Goal: Transaction & Acquisition: Purchase product/service

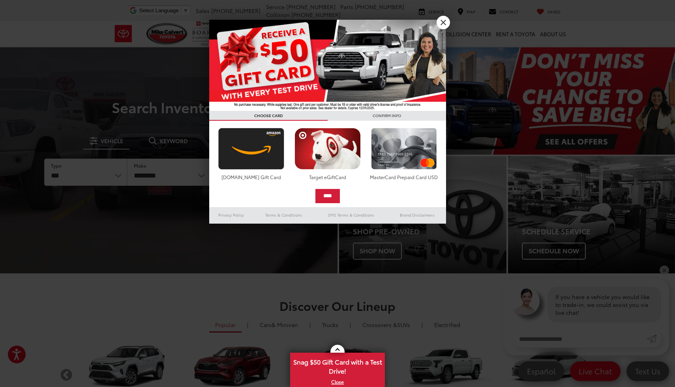
click at [442, 24] on link "X" at bounding box center [443, 22] width 13 height 13
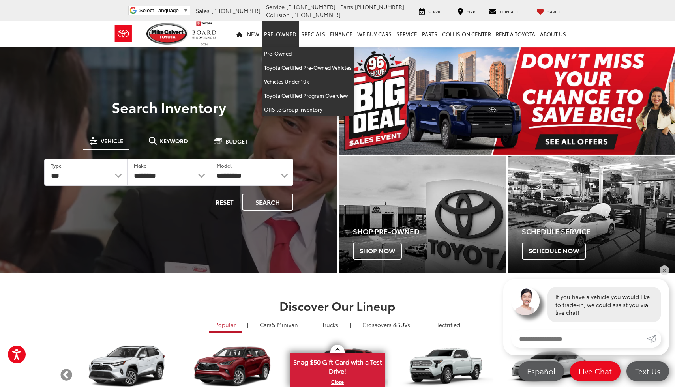
click at [284, 34] on link "Pre-Owned" at bounding box center [280, 33] width 37 height 25
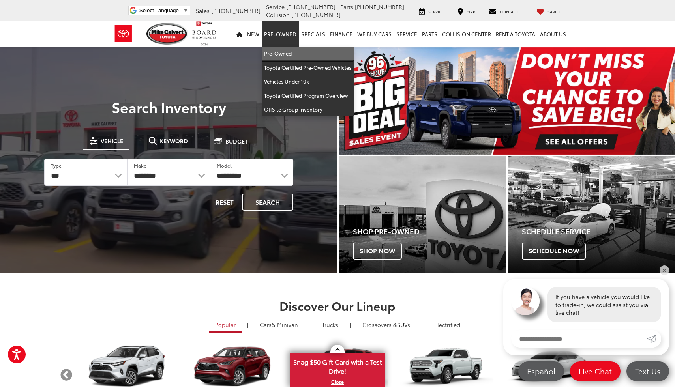
click at [284, 56] on link "Pre-Owned" at bounding box center [308, 54] width 92 height 14
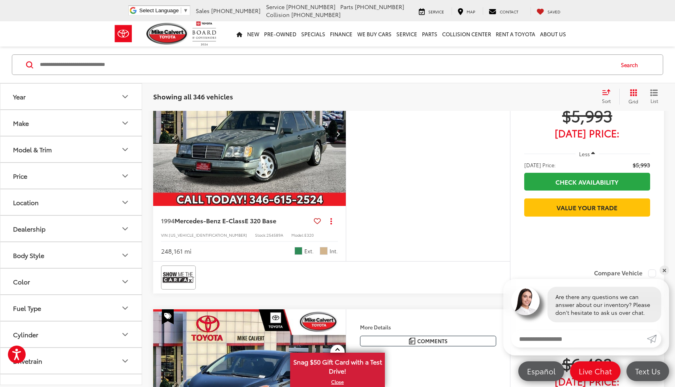
scroll to position [170, 0]
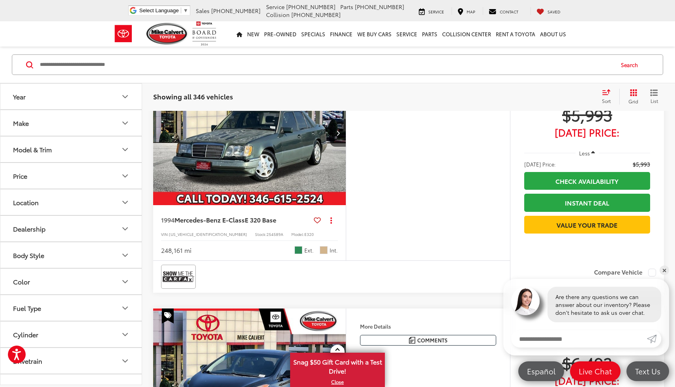
click at [283, 172] on img "1994 Mercedes-Benz E-Class E 320 Base 0" at bounding box center [250, 132] width 194 height 145
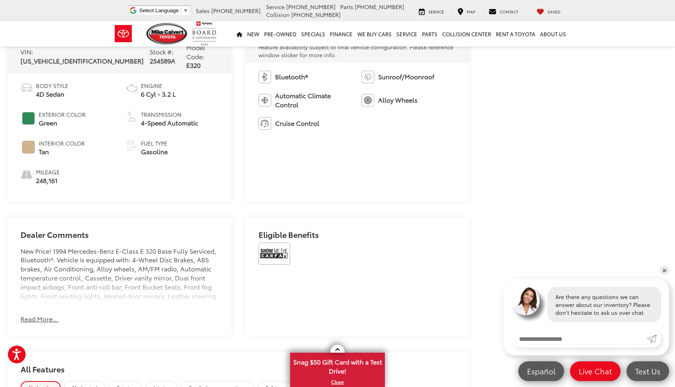
scroll to position [365, 0]
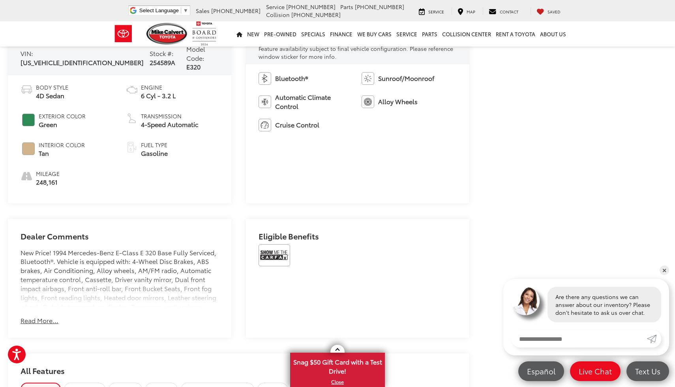
click at [45, 316] on button "Read More..." at bounding box center [40, 320] width 38 height 9
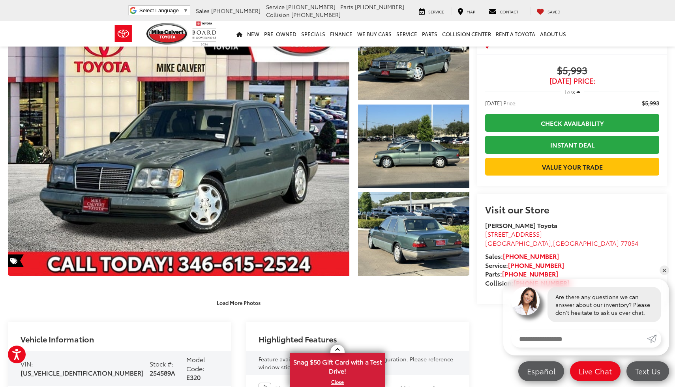
scroll to position [54, 0]
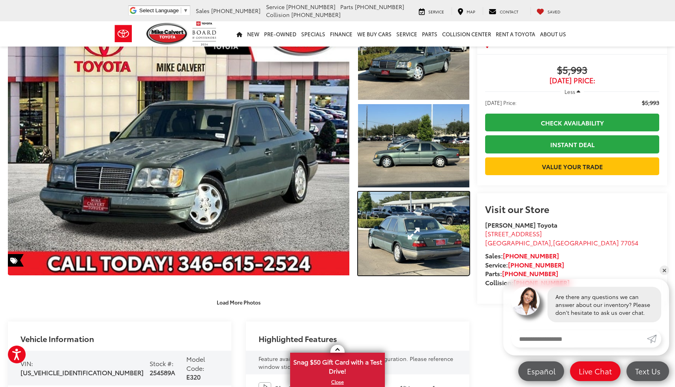
click at [416, 214] on link "Expand Photo 3" at bounding box center [413, 233] width 111 height 83
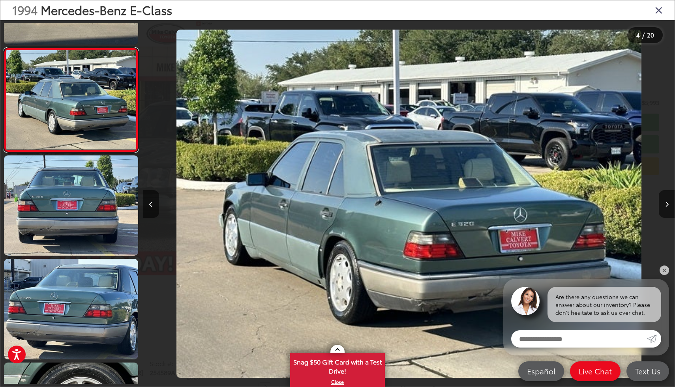
scroll to position [302, 0]
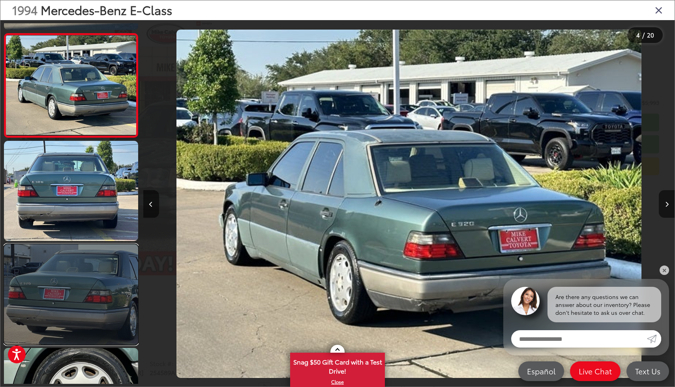
drag, startPoint x: 0, startPoint y: 0, endPoint x: 116, endPoint y: 290, distance: 312.5
click at [116, 290] on link at bounding box center [71, 294] width 134 height 101
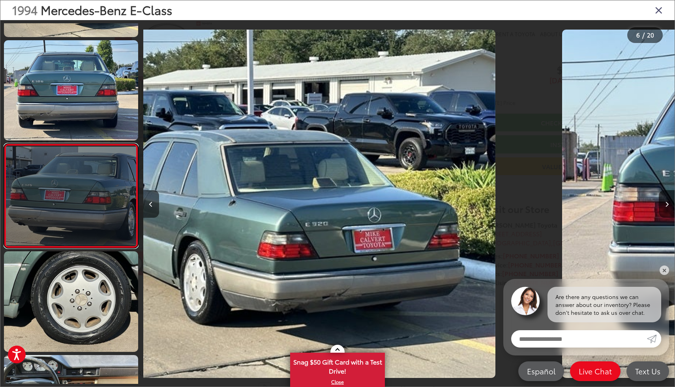
scroll to position [413, 0]
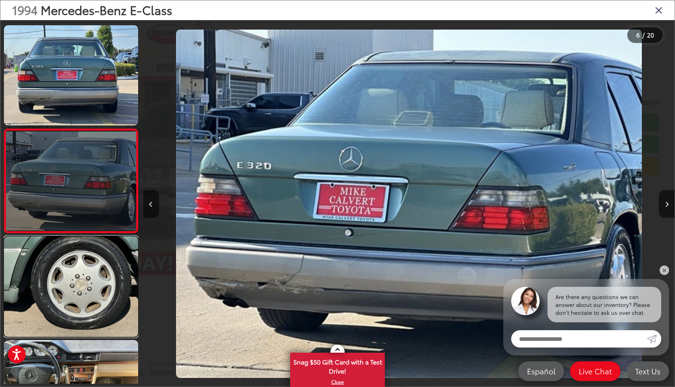
click at [90, 280] on link at bounding box center [71, 286] width 134 height 101
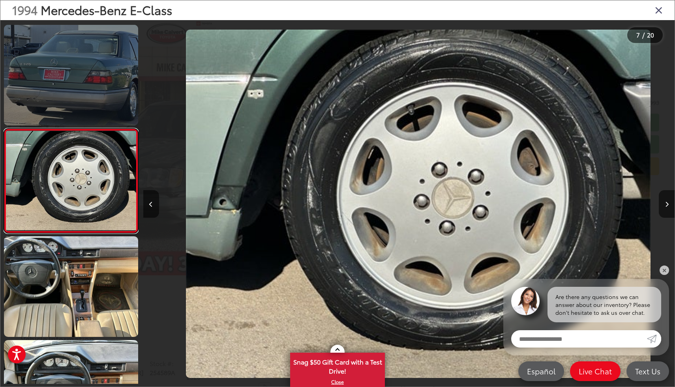
scroll to position [0, 0]
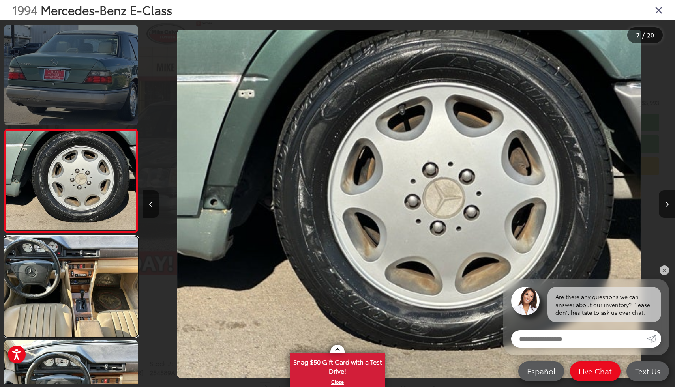
click at [87, 318] on link at bounding box center [71, 286] width 134 height 101
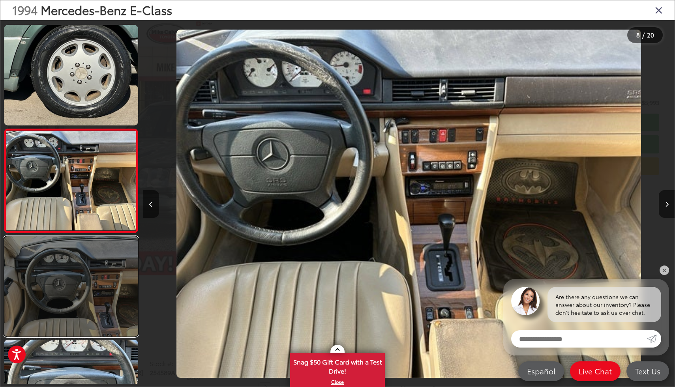
drag, startPoint x: 116, startPoint y: 290, endPoint x: 86, endPoint y: 328, distance: 48.4
click at [86, 328] on link at bounding box center [71, 286] width 134 height 101
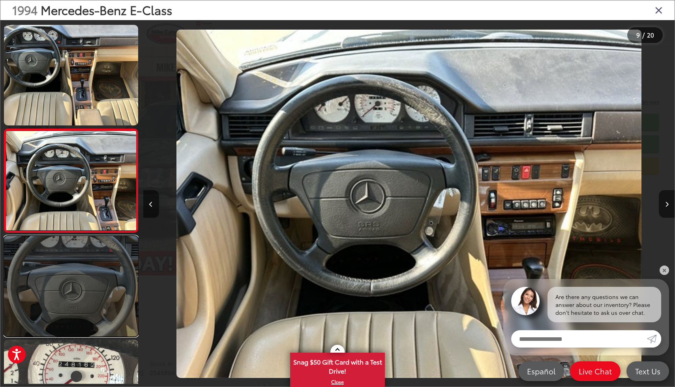
click at [86, 328] on link at bounding box center [71, 286] width 134 height 101
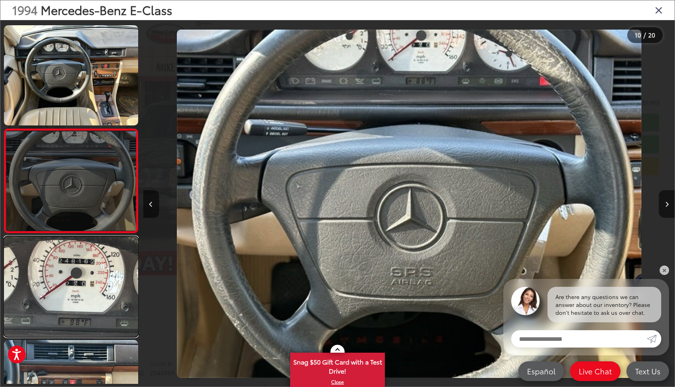
click at [86, 306] on link at bounding box center [71, 286] width 134 height 101
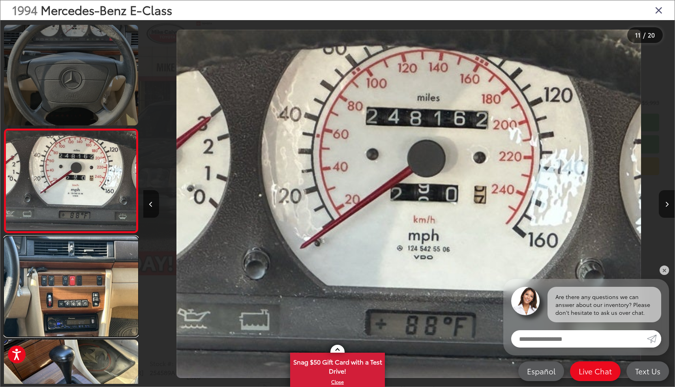
click at [86, 311] on link at bounding box center [71, 286] width 134 height 101
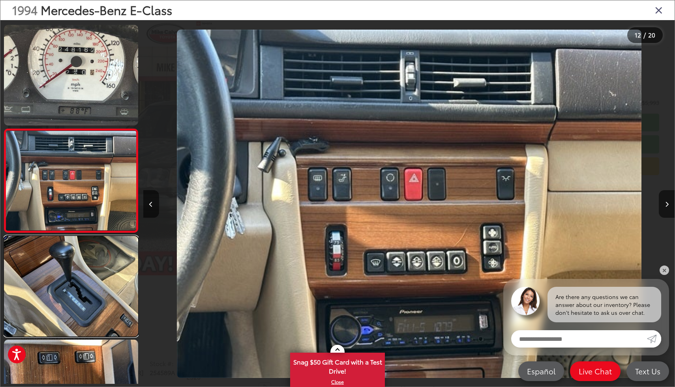
click at [86, 312] on link at bounding box center [71, 286] width 134 height 101
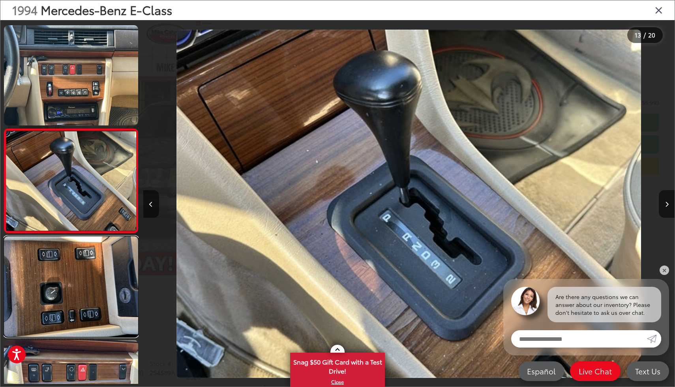
click at [86, 311] on link at bounding box center [71, 286] width 134 height 101
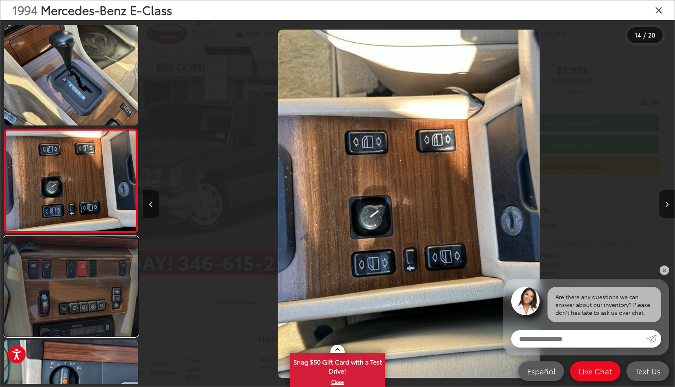
drag, startPoint x: 86, startPoint y: 328, endPoint x: 88, endPoint y: 316, distance: 12.3
click at [88, 316] on link at bounding box center [71, 286] width 134 height 101
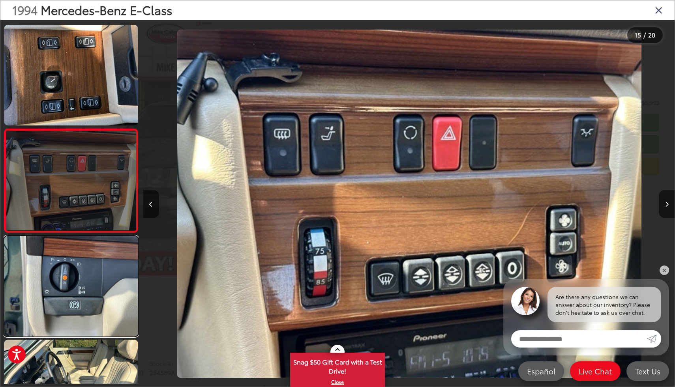
click at [88, 316] on link at bounding box center [71, 286] width 134 height 101
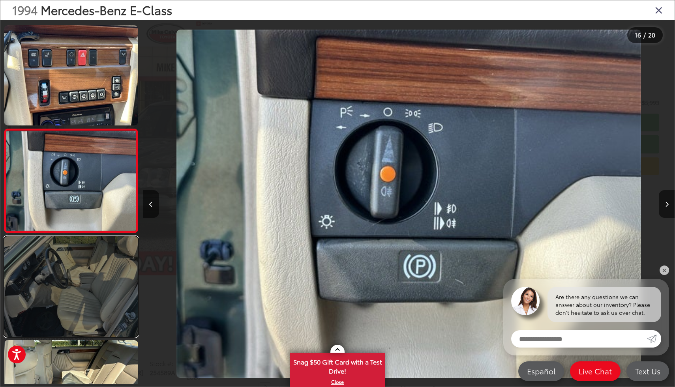
drag, startPoint x: 88, startPoint y: 316, endPoint x: 90, endPoint y: 333, distance: 17.1
click at [90, 333] on link at bounding box center [71, 286] width 134 height 101
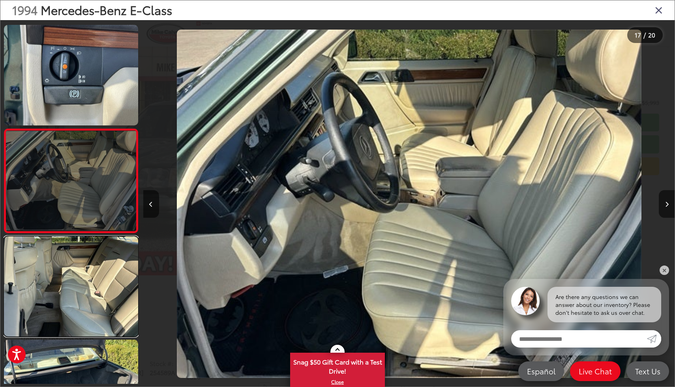
click at [90, 325] on link at bounding box center [71, 286] width 134 height 101
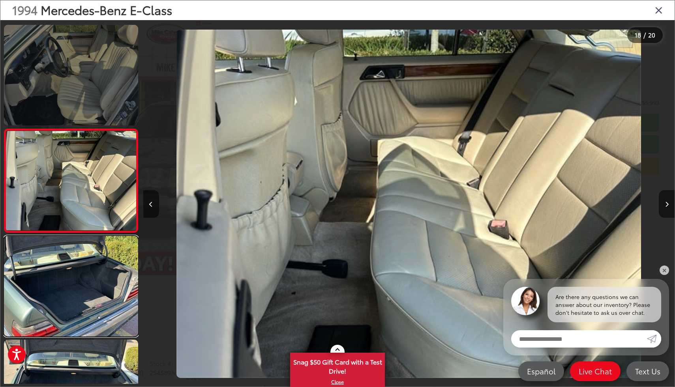
click at [90, 325] on link at bounding box center [71, 286] width 134 height 101
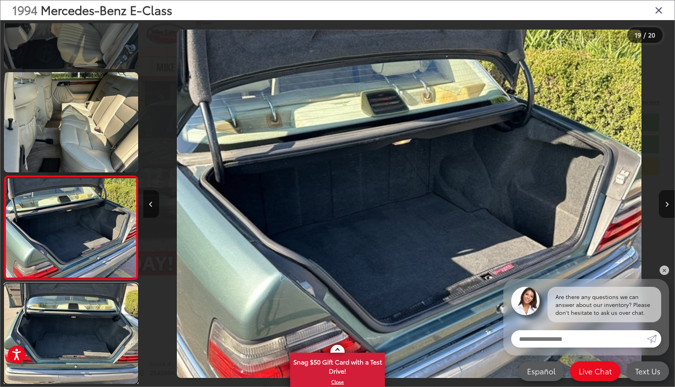
click at [90, 325] on link at bounding box center [71, 333] width 134 height 101
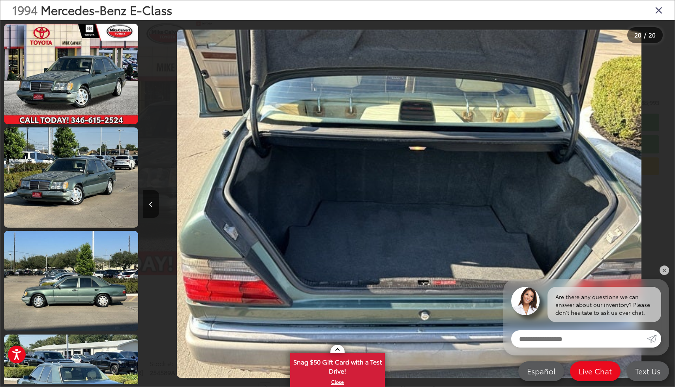
drag, startPoint x: 90, startPoint y: 333, endPoint x: 172, endPoint y: 122, distance: 226.7
click at [172, 122] on div at bounding box center [209, 203] width 133 height 367
click at [660, 13] on icon "Close gallery" at bounding box center [659, 10] width 8 height 10
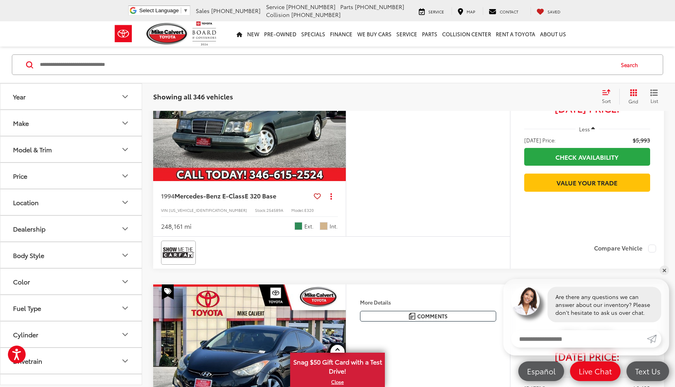
scroll to position [199, 0]
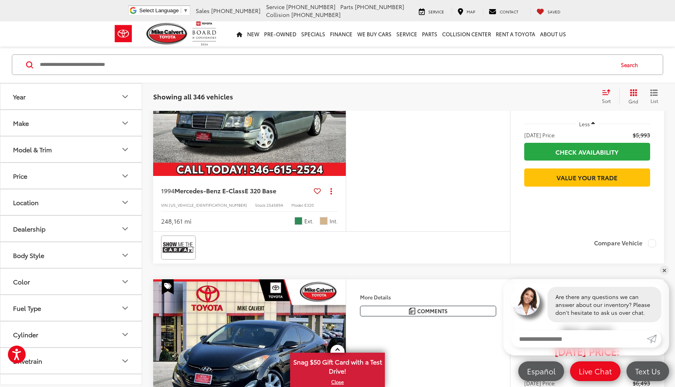
click at [315, 191] on icon at bounding box center [317, 191] width 7 height 0
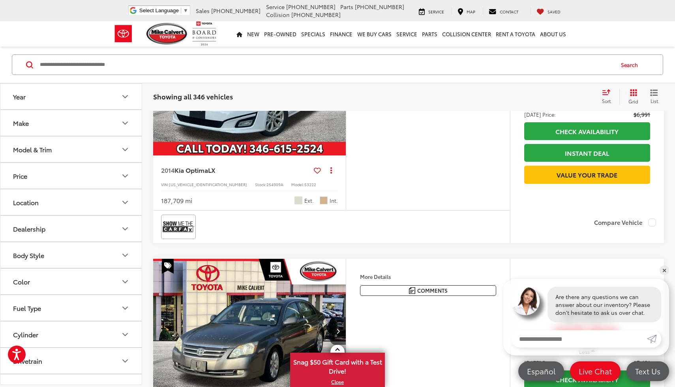
scroll to position [956, 0]
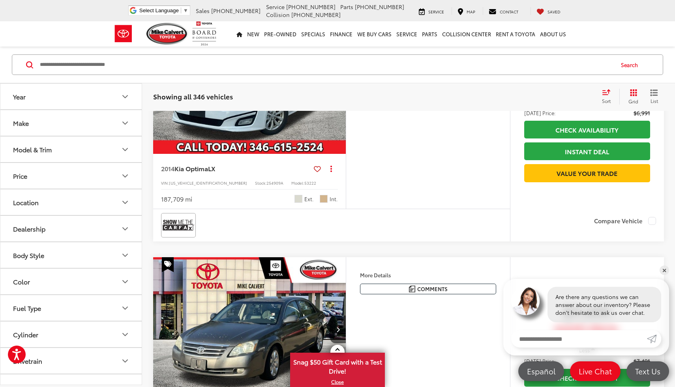
drag, startPoint x: 315, startPoint y: 190, endPoint x: 342, endPoint y: 157, distance: 42.4
click at [342, 95] on button "Next image" at bounding box center [338, 81] width 16 height 28
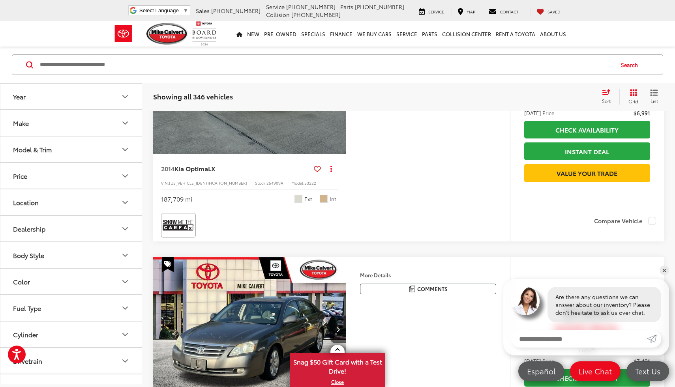
click at [337, 84] on icon "Next image" at bounding box center [338, 82] width 4 height 6
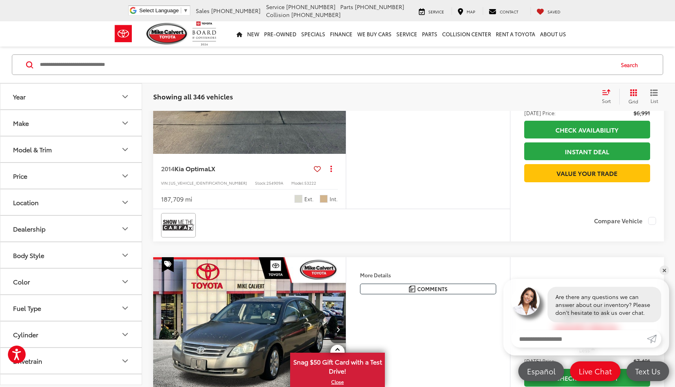
drag, startPoint x: 342, startPoint y: 157, endPoint x: 337, endPoint y: 159, distance: 4.6
click at [337, 84] on icon "Next image" at bounding box center [338, 82] width 4 height 6
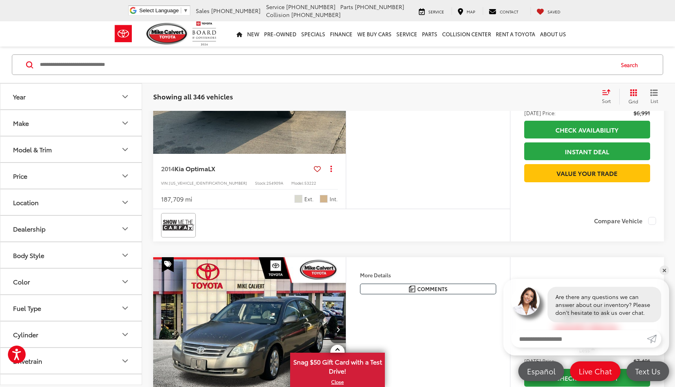
click at [337, 84] on icon "Next image" at bounding box center [338, 82] width 4 height 6
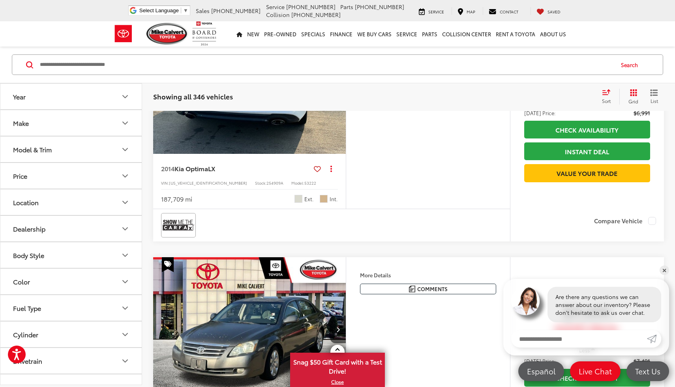
click at [337, 84] on icon "Next image" at bounding box center [338, 82] width 4 height 6
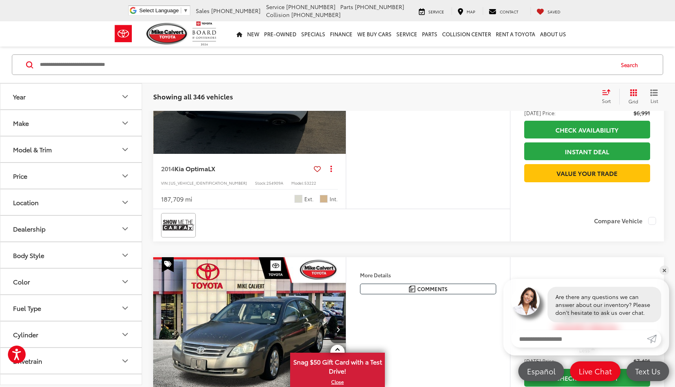
scroll to position [0, 969]
click at [337, 154] on div "View More" at bounding box center [250, 81] width 194 height 145
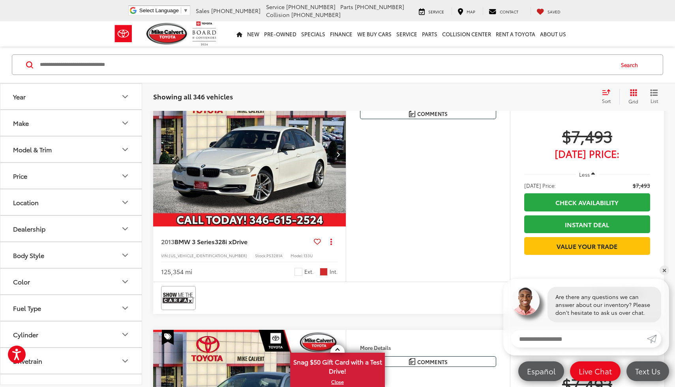
scroll to position [1451, 0]
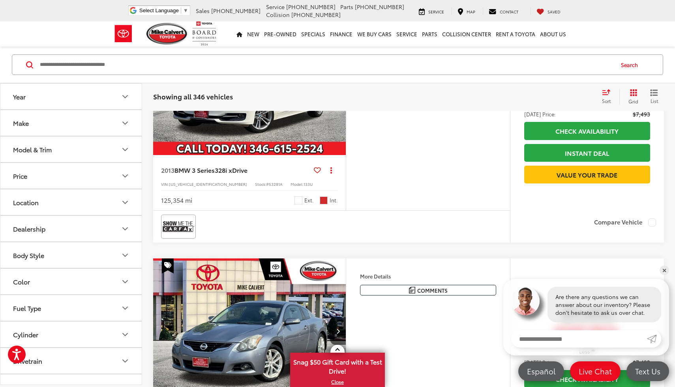
click at [338, 86] on icon "Next image" at bounding box center [338, 83] width 4 height 6
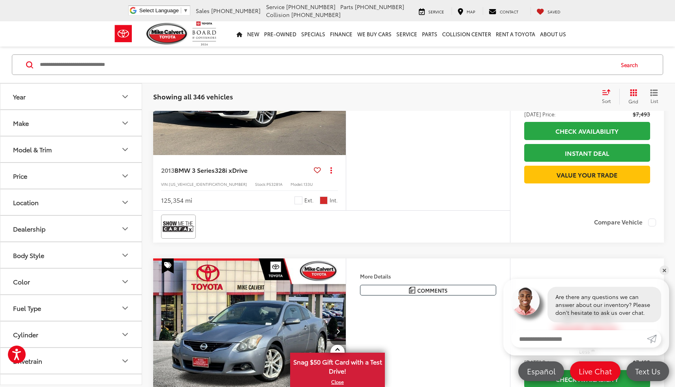
click at [337, 86] on icon "Next image" at bounding box center [338, 83] width 4 height 6
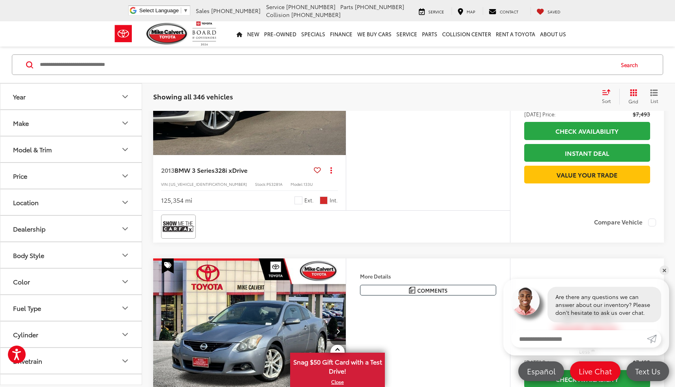
click at [337, 86] on icon "Next image" at bounding box center [338, 83] width 4 height 6
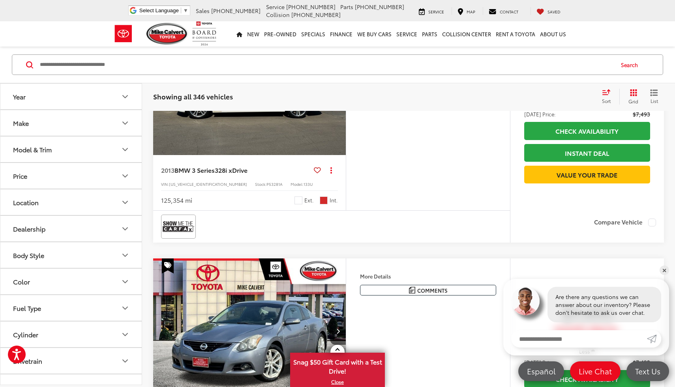
click at [337, 86] on icon "Next image" at bounding box center [338, 83] width 4 height 6
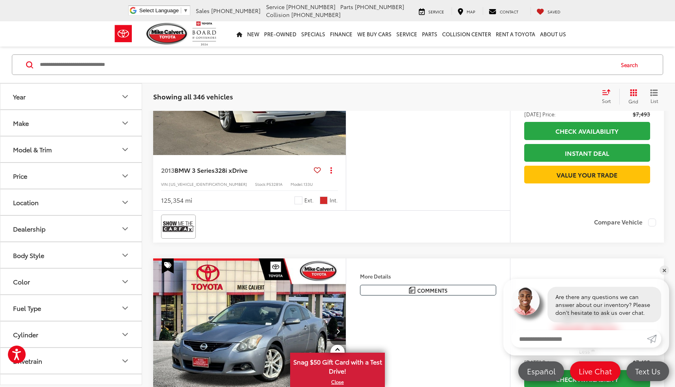
click at [336, 86] on icon "Next image" at bounding box center [338, 83] width 4 height 6
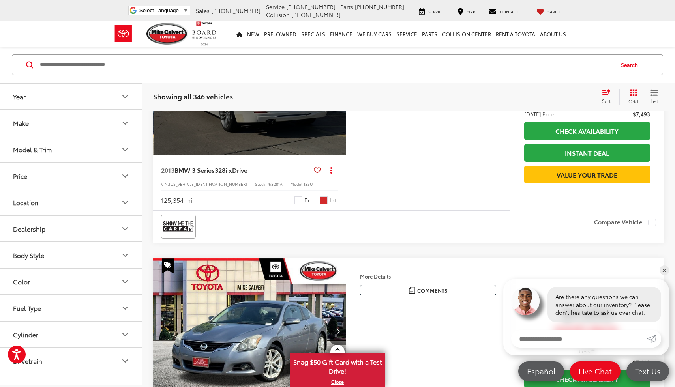
scroll to position [0, 969]
click at [336, 156] on div "View More" at bounding box center [250, 82] width 194 height 145
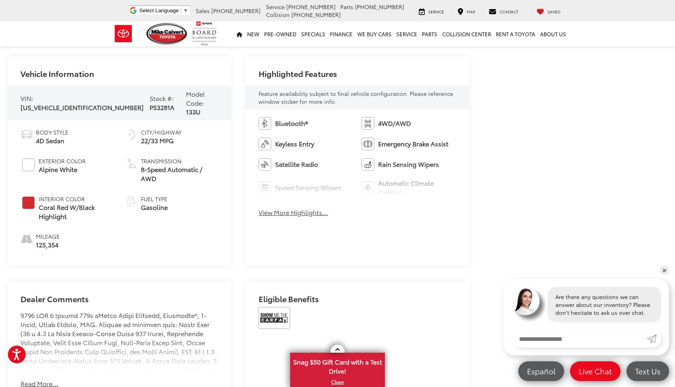
scroll to position [319, 0]
click at [309, 214] on button "View More Highlights..." at bounding box center [293, 213] width 69 height 9
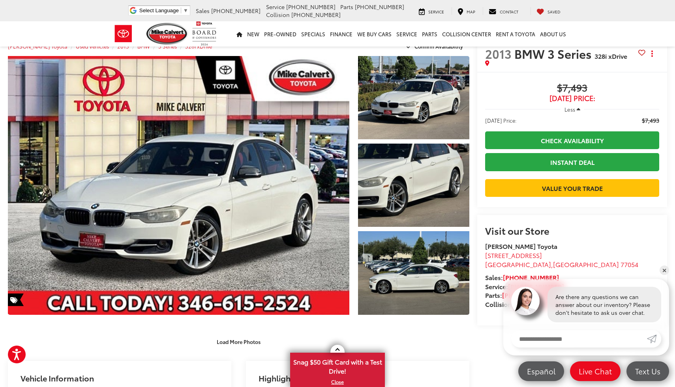
scroll to position [0, 0]
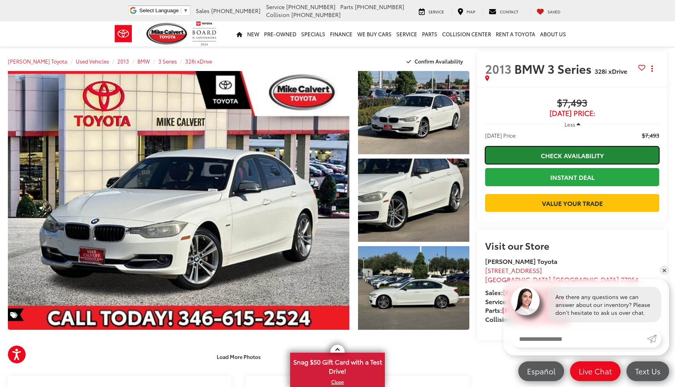
drag, startPoint x: 0, startPoint y: 0, endPoint x: 581, endPoint y: 155, distance: 601.2
click at [581, 155] on link "Check Availability" at bounding box center [572, 155] width 174 height 18
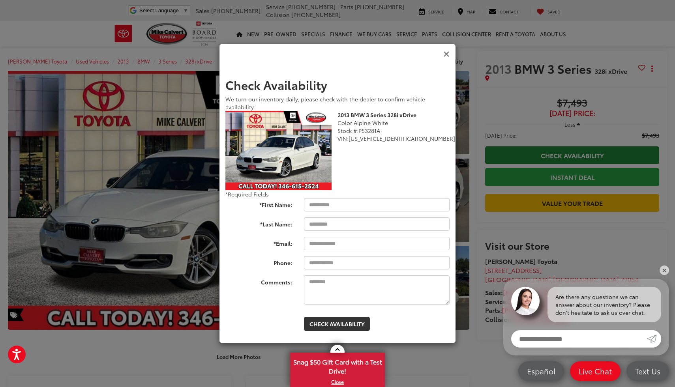
click at [447, 57] on icon "Close" at bounding box center [446, 54] width 6 height 8
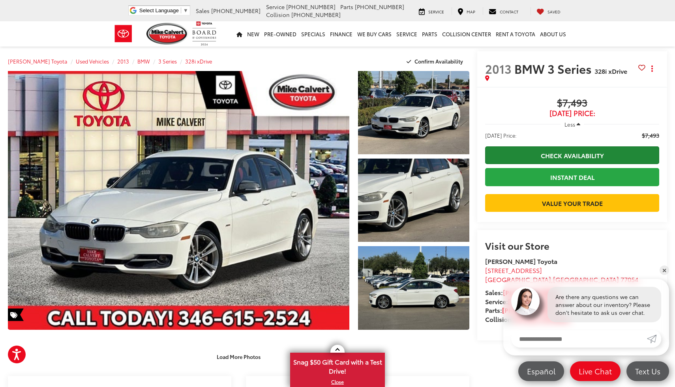
click at [578, 122] on icon "button" at bounding box center [579, 125] width 4 height 6
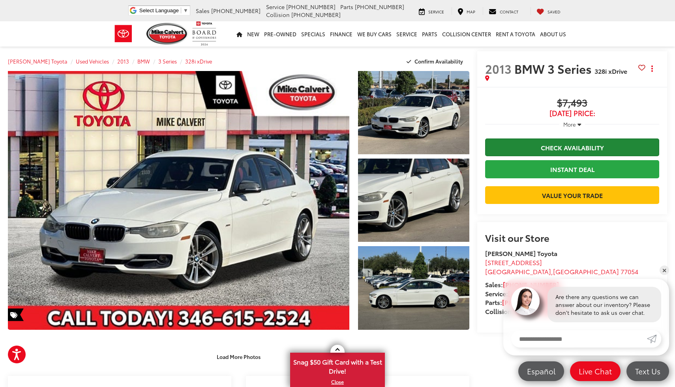
click at [578, 125] on icon "button" at bounding box center [579, 125] width 4 height 6
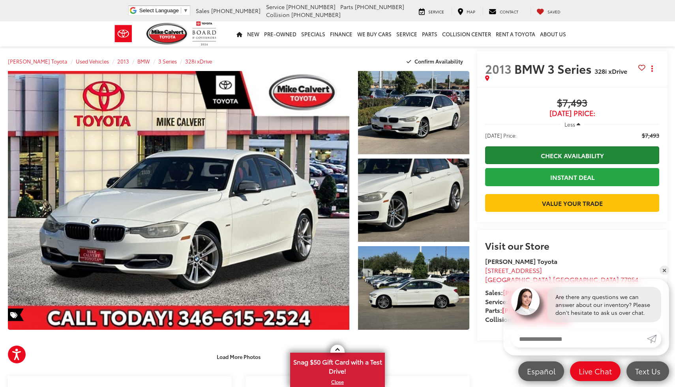
click at [578, 125] on icon "button" at bounding box center [579, 125] width 4 height 6
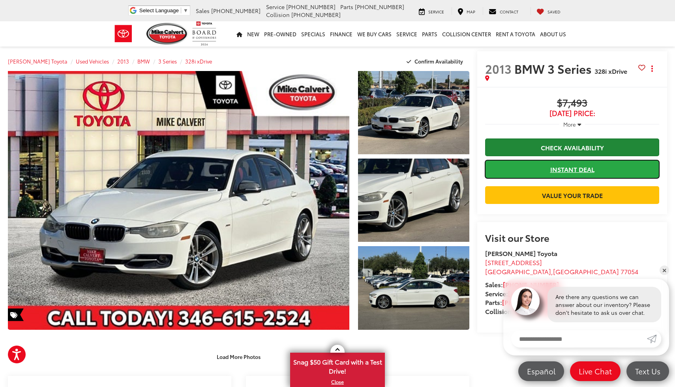
click at [576, 169] on link "Instant Deal" at bounding box center [572, 169] width 174 height 18
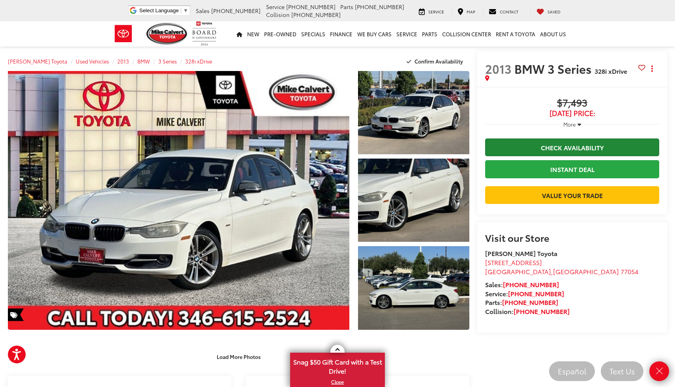
click at [265, 65] on div "Mike Calvert Toyota Used Vehicles 2013 BMW 3 Series 328i xDrive Confirm Availab…" at bounding box center [238, 61] width 461 height 20
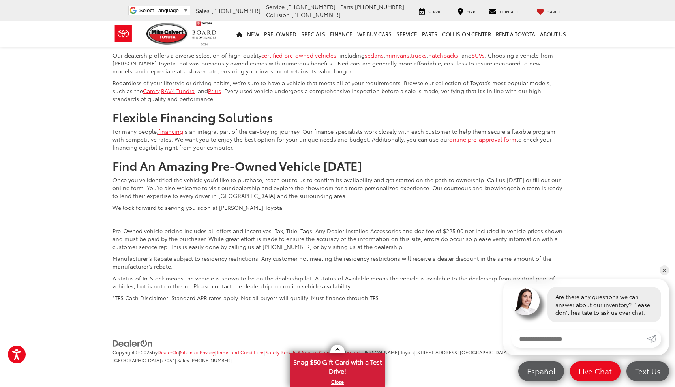
scroll to position [3286, 0]
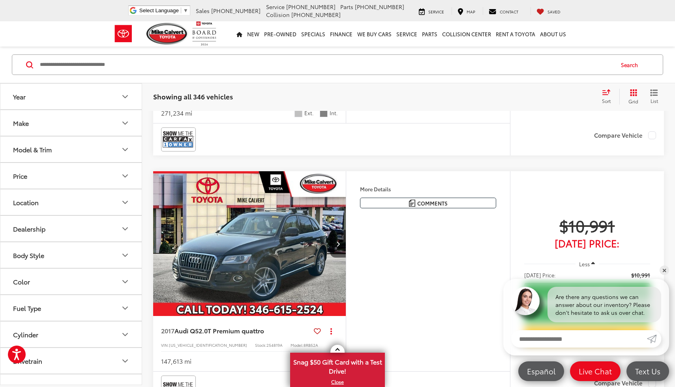
scroll to position [2045, 0]
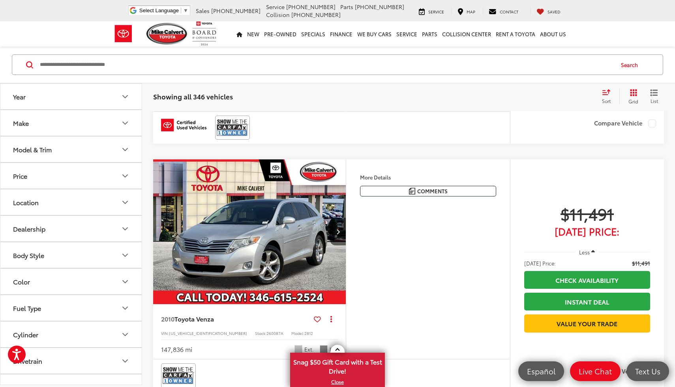
scroll to position [2547, 0]
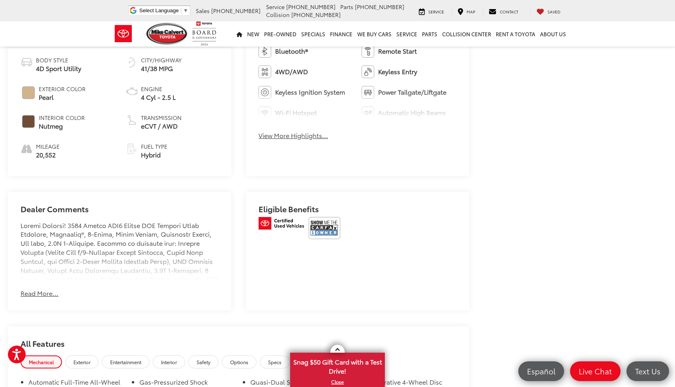
scroll to position [395, 0]
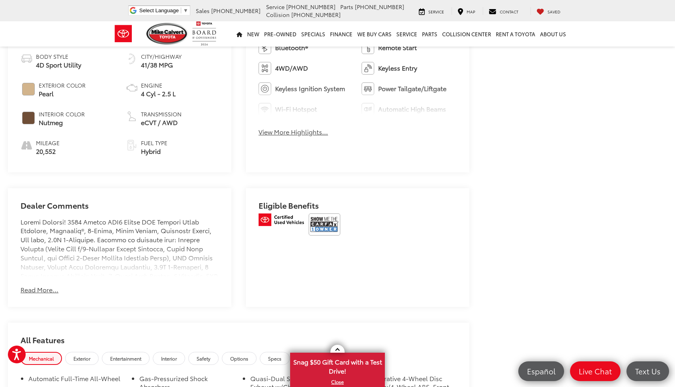
click at [34, 285] on button "Read More..." at bounding box center [40, 289] width 38 height 9
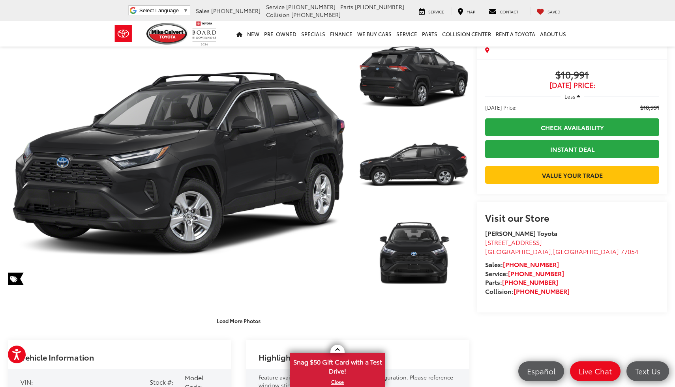
scroll to position [35, 0]
